Goal: Information Seeking & Learning: Learn about a topic

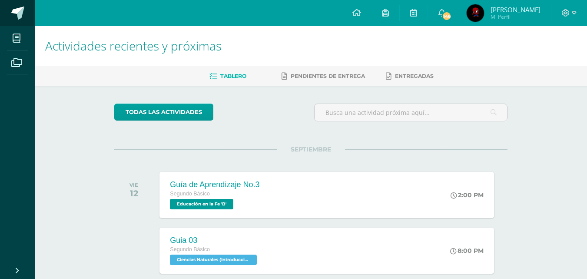
click at [19, 11] on span at bounding box center [17, 13] width 13 height 13
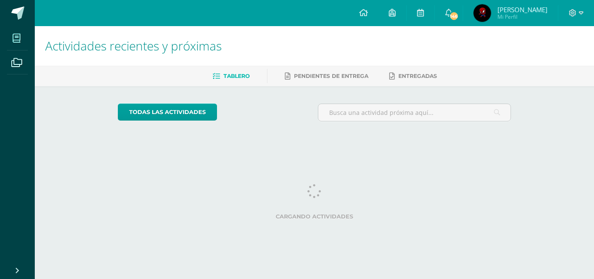
click at [17, 39] on icon at bounding box center [17, 38] width 8 height 9
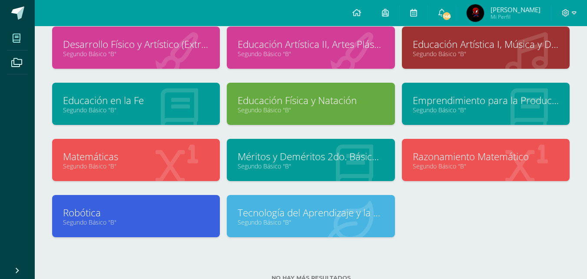
scroll to position [185, 0]
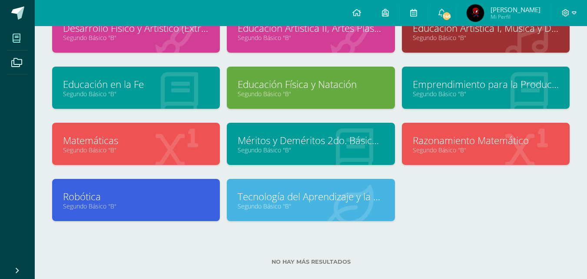
click at [163, 85] on link "Educación en la Fe" at bounding box center [136, 83] width 146 height 13
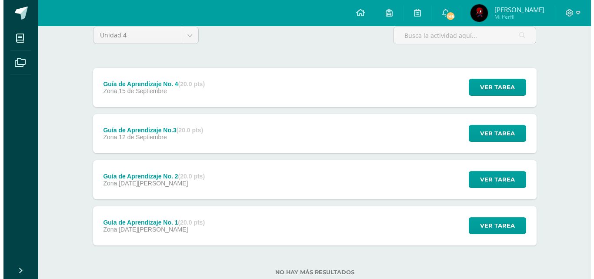
scroll to position [80, 0]
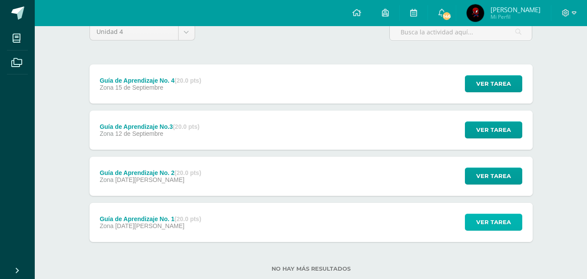
click at [500, 221] on span "Ver tarea" at bounding box center [493, 222] width 35 height 16
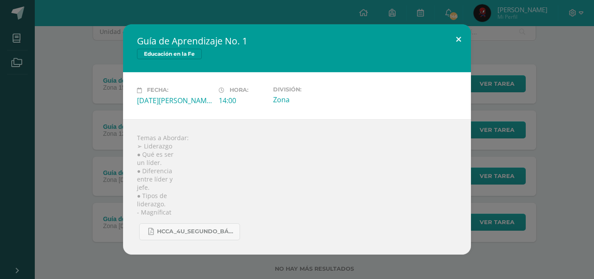
click at [459, 38] on button at bounding box center [458, 39] width 25 height 30
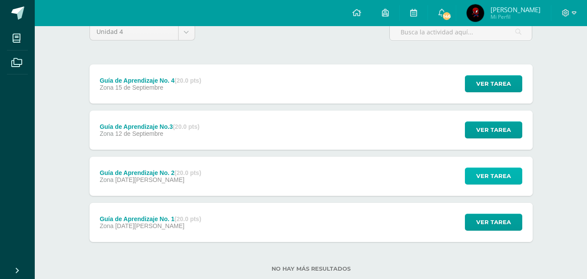
click at [511, 178] on button "Ver tarea" at bounding box center [493, 175] width 57 height 17
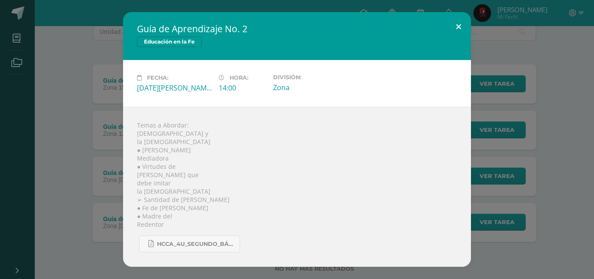
click at [455, 23] on button at bounding box center [458, 27] width 25 height 30
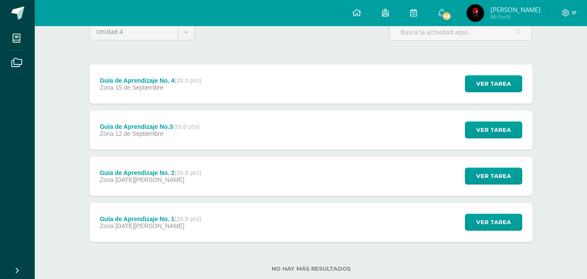
click at [383, 141] on div "Guía de Aprendizaje No.3 (20.0 pts) Zona 12 de Septiembre Ver tarea Guía de Apr…" at bounding box center [311, 129] width 443 height 39
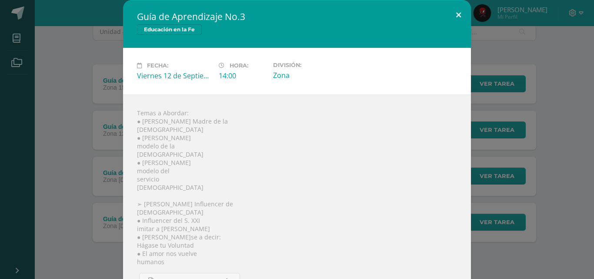
click at [453, 12] on button at bounding box center [458, 15] width 25 height 30
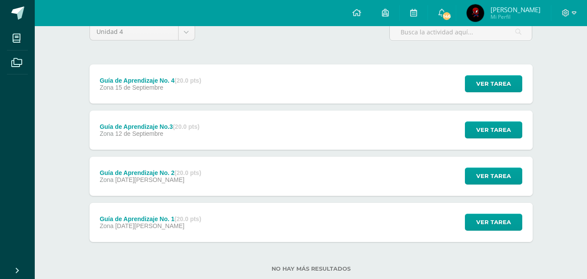
click at [389, 126] on div "Guía de Aprendizaje No.3 (20.0 pts) Zona 12 de Septiembre Ver tarea Guía de Apr…" at bounding box center [311, 129] width 443 height 39
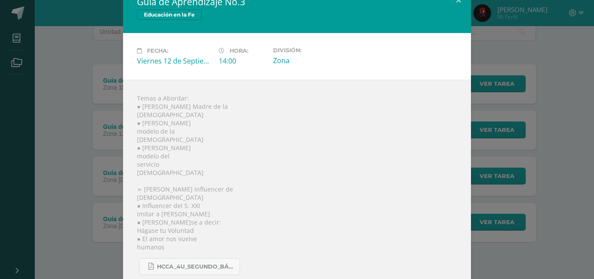
scroll to position [13, 0]
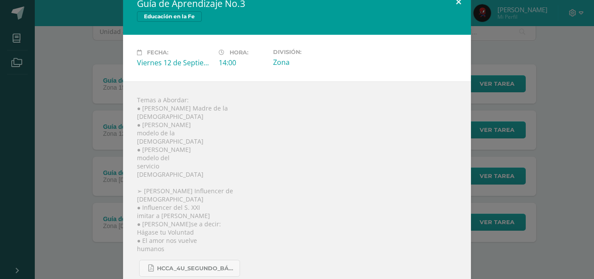
click at [452, 4] on button at bounding box center [458, 2] width 25 height 30
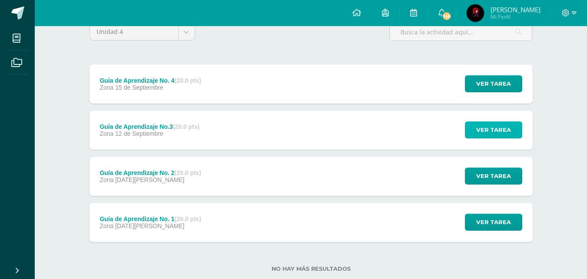
click at [491, 128] on span "Ver tarea" at bounding box center [493, 130] width 35 height 16
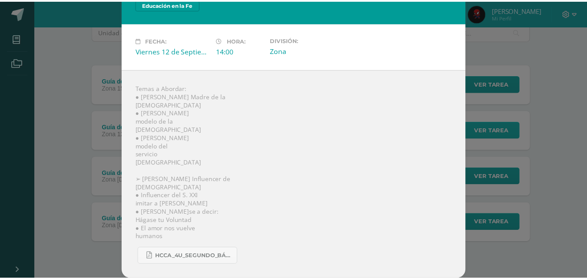
scroll to position [0, 0]
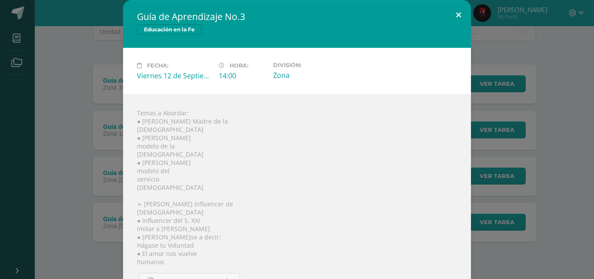
click at [455, 12] on button at bounding box center [458, 15] width 25 height 30
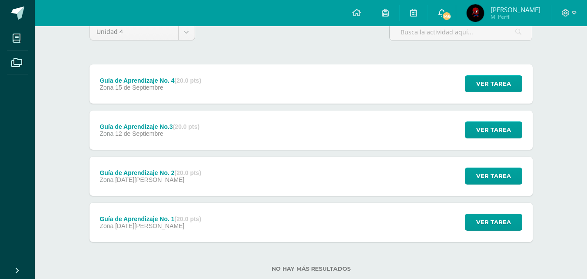
click at [442, 16] on icon at bounding box center [442, 13] width 7 height 8
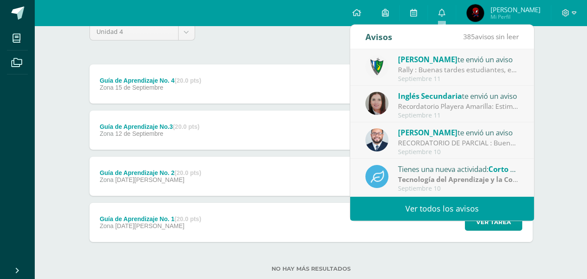
click at [471, 68] on div "Rally : Buenas tardes estudiantes, es un gusto saludarlos. Por este medio se in…" at bounding box center [458, 70] width 121 height 10
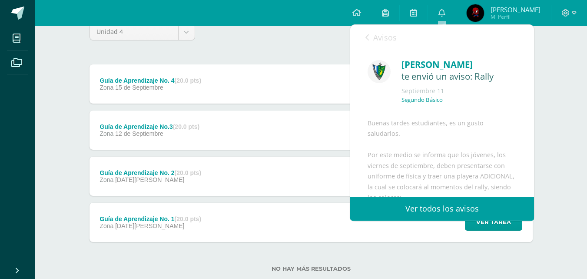
click at [366, 37] on icon at bounding box center [367, 37] width 3 height 7
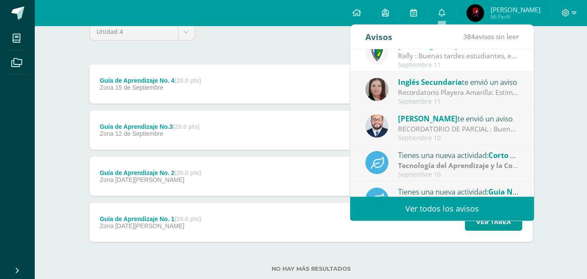
scroll to position [16, 0]
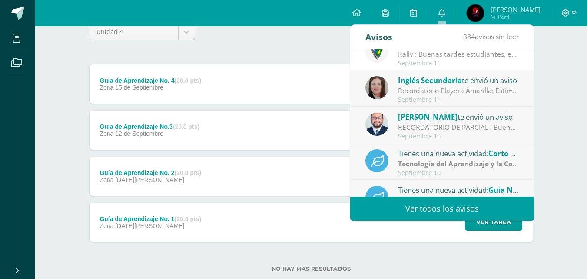
click at [462, 116] on div "Giovanni te envió un aviso" at bounding box center [458, 116] width 121 height 11
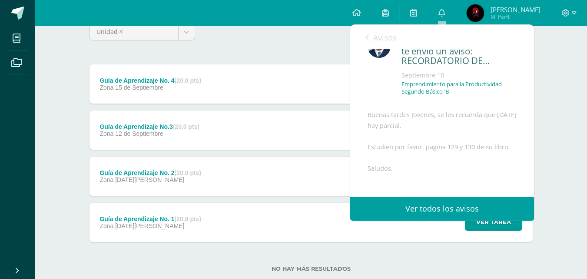
scroll to position [27, 0]
click at [367, 37] on icon at bounding box center [367, 37] width 3 height 7
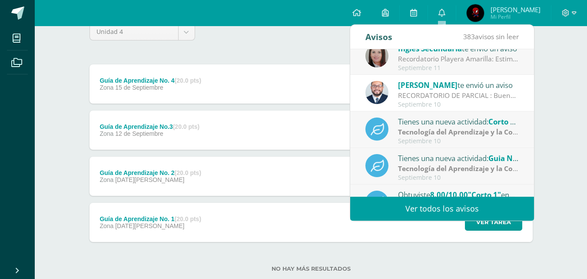
scroll to position [51, 0]
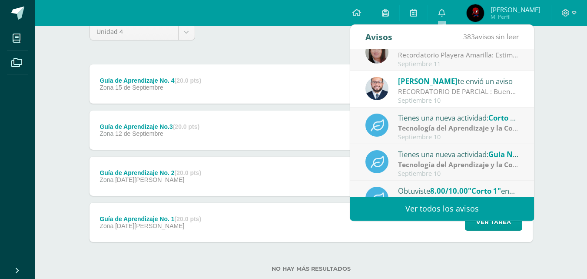
click at [453, 116] on div "Tienes una nueva actividad: Corto No 2" at bounding box center [458, 117] width 121 height 11
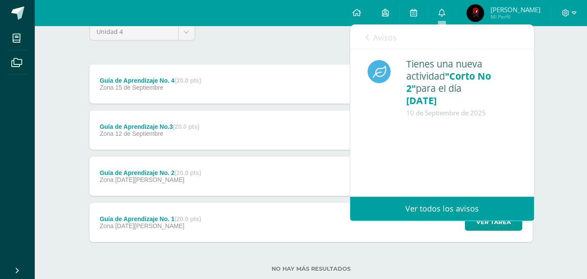
scroll to position [0, 0]
click at [367, 37] on icon at bounding box center [367, 37] width 3 height 7
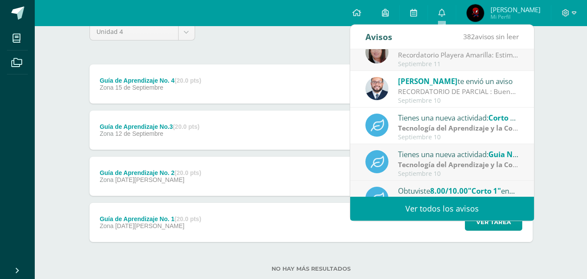
click at [450, 157] on div "Tienes una nueva actividad: Guia No 4" at bounding box center [458, 153] width 121 height 11
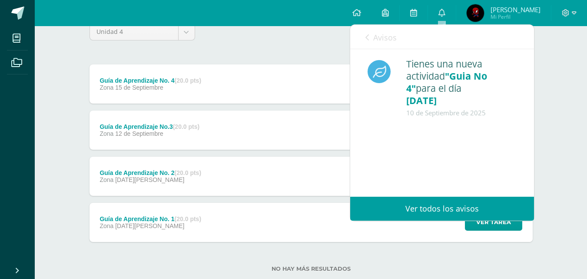
click at [366, 37] on icon at bounding box center [367, 37] width 3 height 7
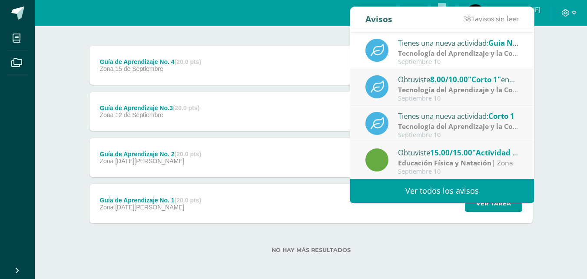
scroll to position [101, 0]
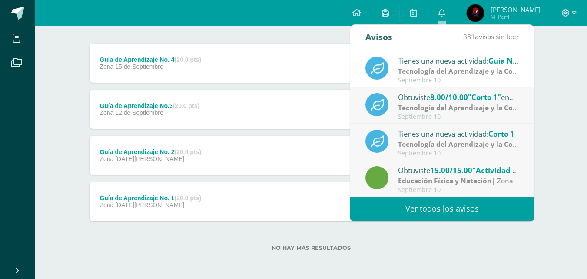
click at [474, 207] on link "Ver todos los avisos" at bounding box center [442, 208] width 184 height 24
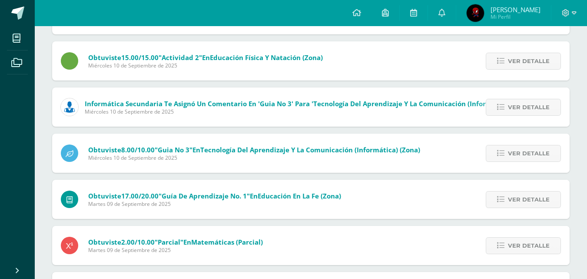
scroll to position [237, 0]
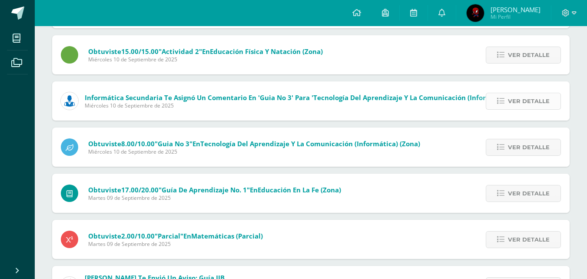
click at [497, 103] on link "Ver detalle" at bounding box center [523, 101] width 75 height 17
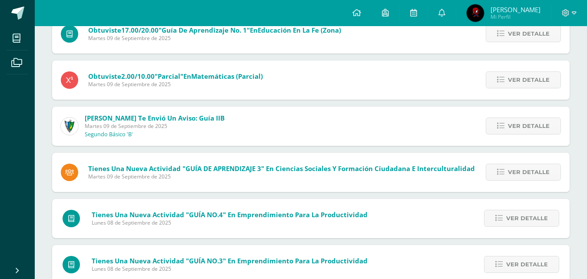
scroll to position [439, 0]
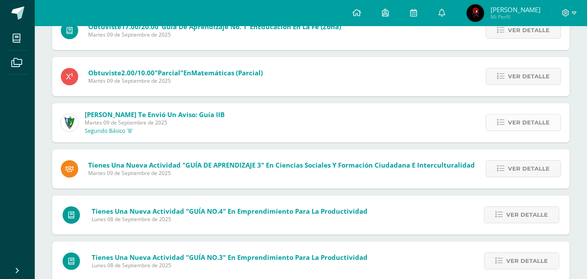
click at [522, 123] on span "Ver detalle" at bounding box center [529, 122] width 42 height 16
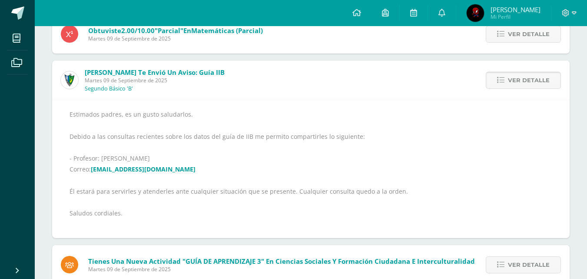
scroll to position [398, 0]
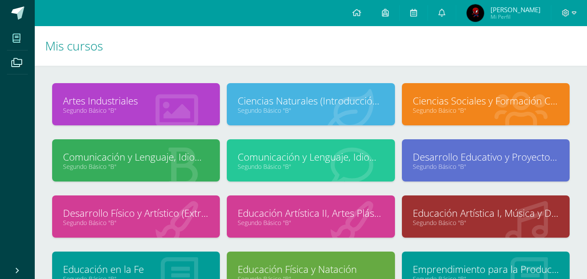
click at [358, 96] on link "Ciencias Naturales (Introducción a la Química)" at bounding box center [311, 100] width 146 height 13
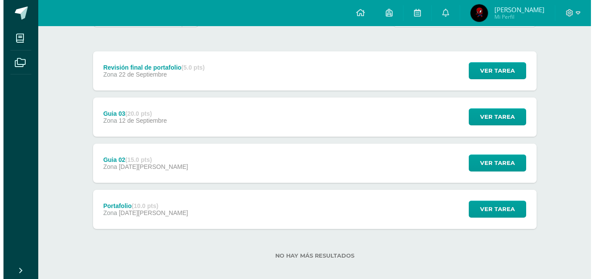
scroll to position [101, 0]
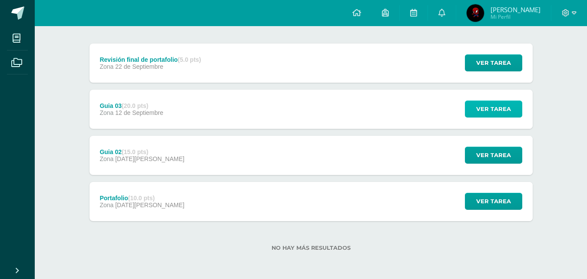
click at [496, 115] on span "Ver tarea" at bounding box center [493, 109] width 35 height 16
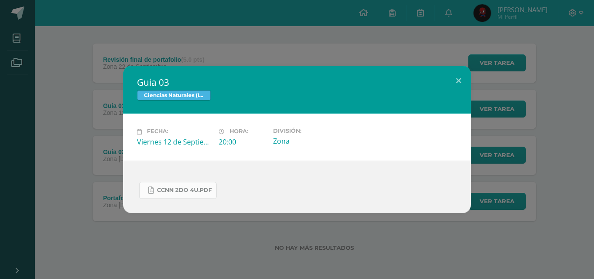
click at [201, 189] on span "CCNN 2do 4U.pdf" at bounding box center [184, 189] width 55 height 7
click at [180, 187] on span "CCNN 2do 4U.pdf" at bounding box center [184, 189] width 55 height 7
